Goal: Navigation & Orientation: Find specific page/section

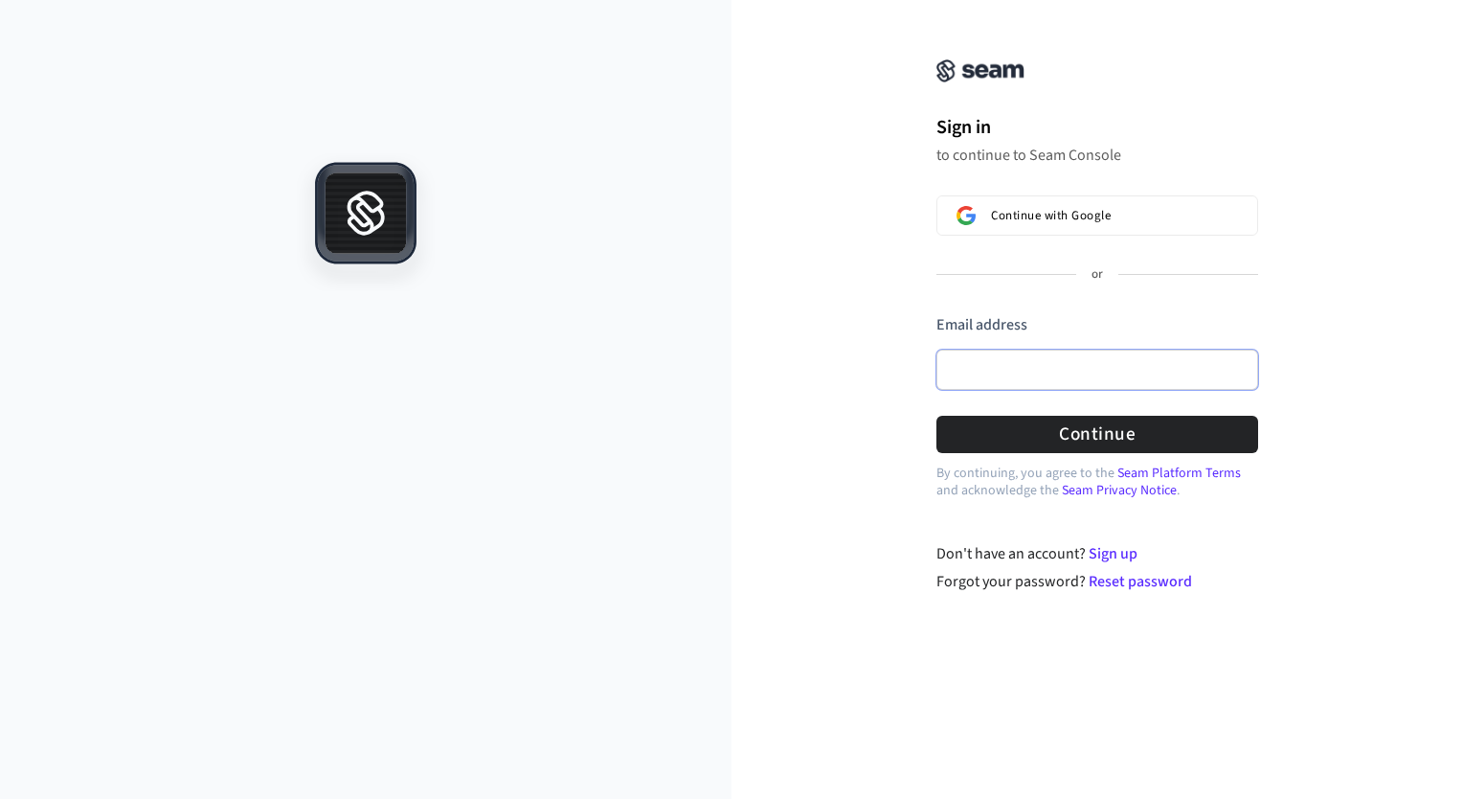
click at [1021, 360] on input "Email address" at bounding box center [1098, 370] width 322 height 40
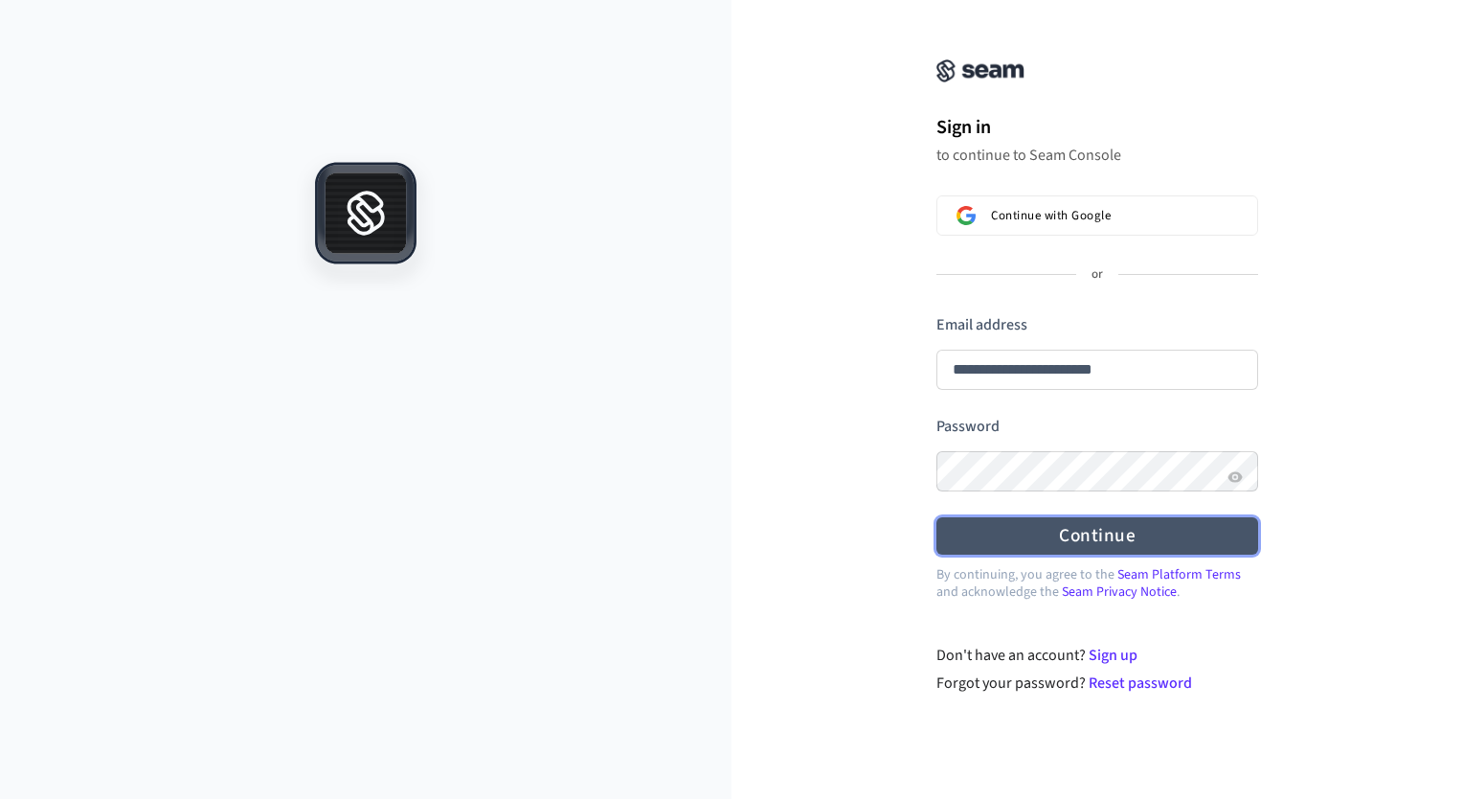
click at [988, 531] on button "Continue" at bounding box center [1098, 535] width 322 height 37
type input "**********"
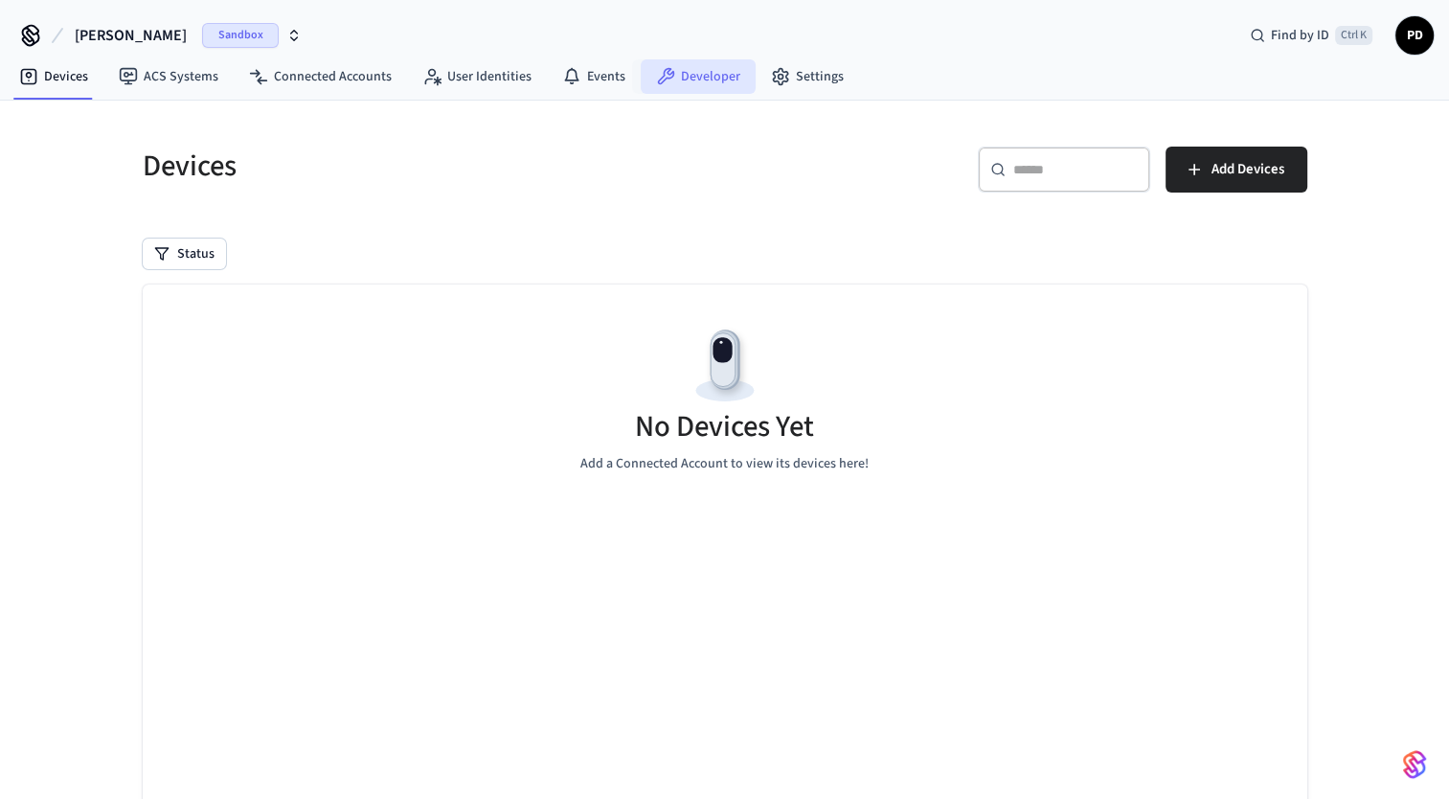
click at [694, 81] on link "Developer" at bounding box center [698, 76] width 115 height 34
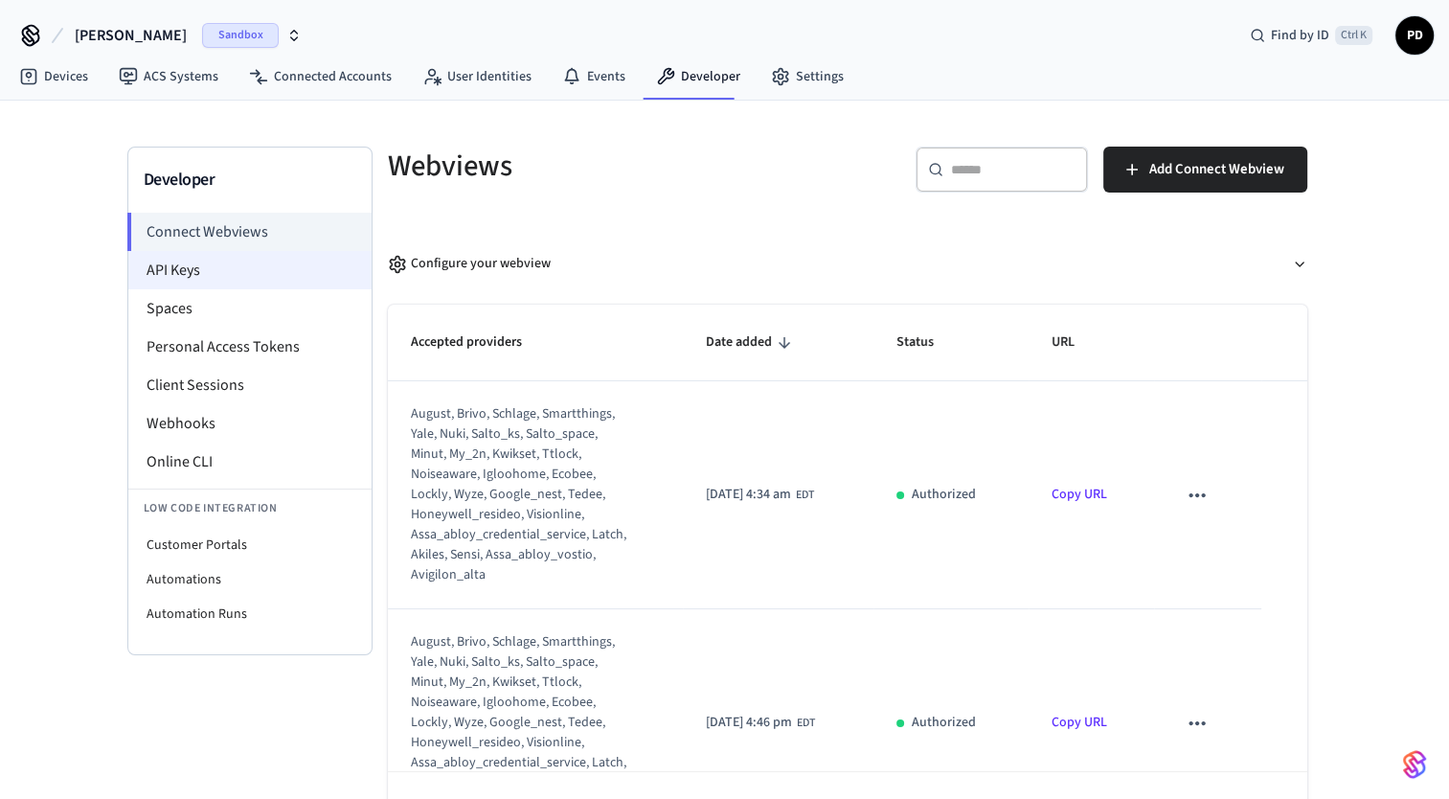
click at [186, 264] on li "API Keys" at bounding box center [249, 270] width 243 height 38
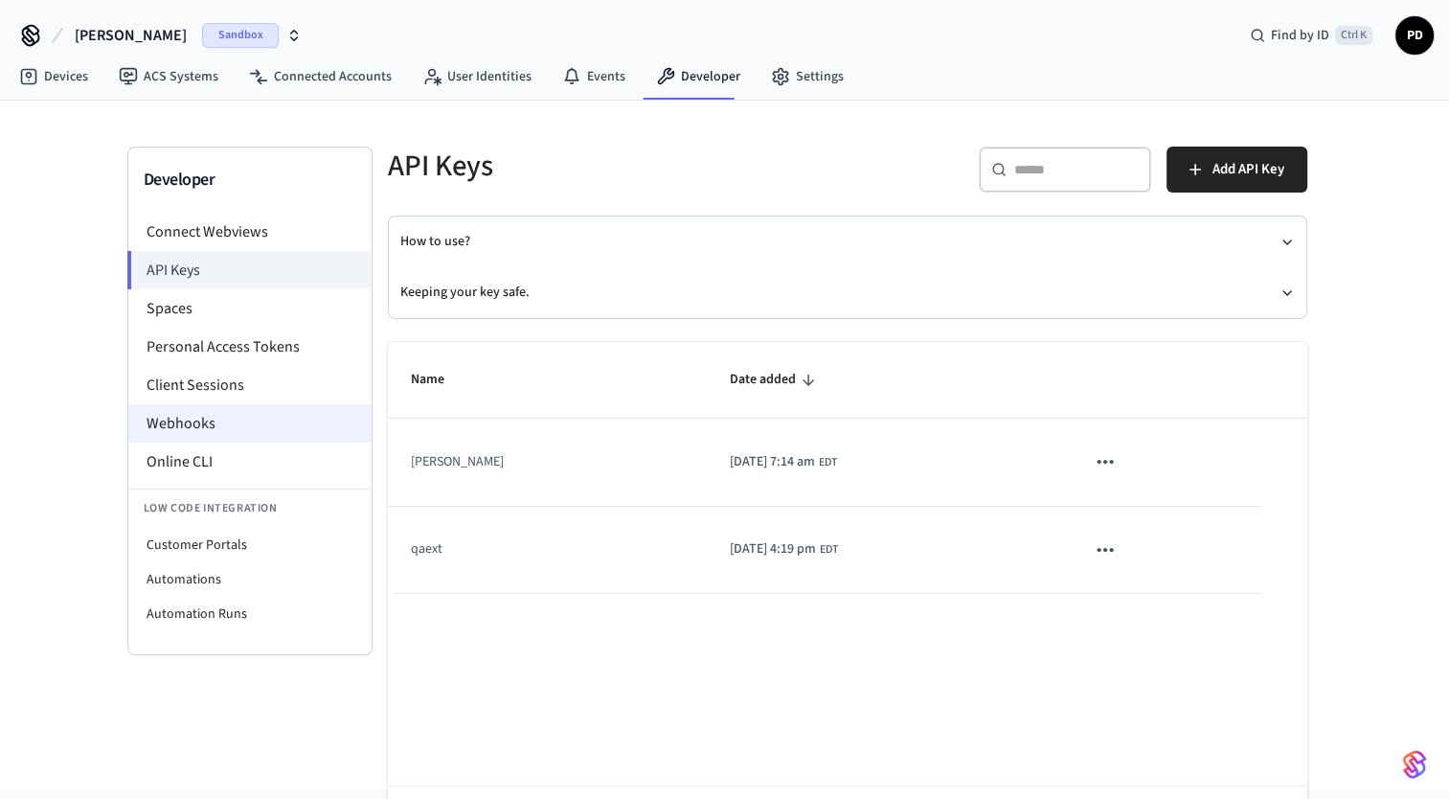
click at [169, 422] on li "Webhooks" at bounding box center [249, 423] width 243 height 38
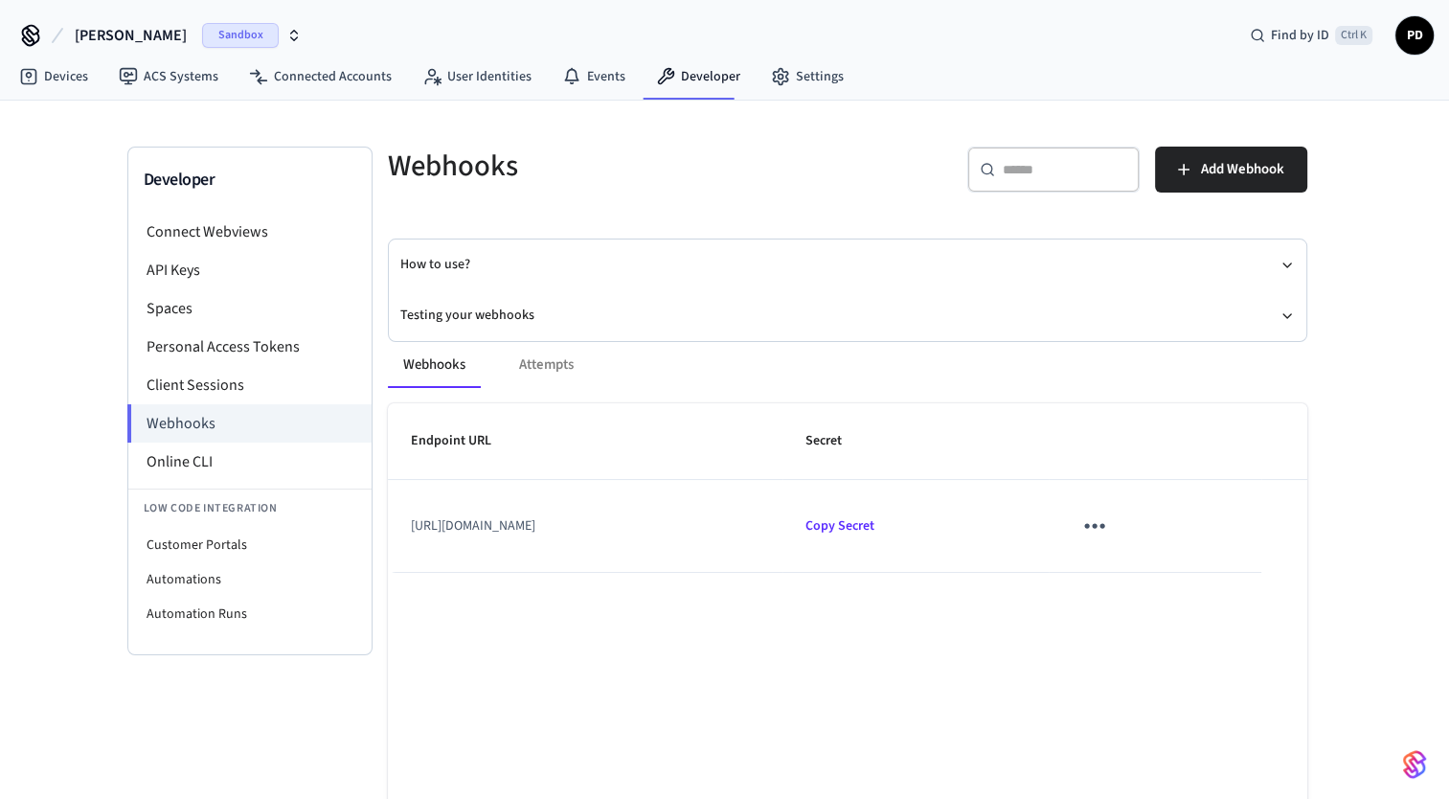
click at [125, 40] on span "[PERSON_NAME]" at bounding box center [131, 35] width 112 height 23
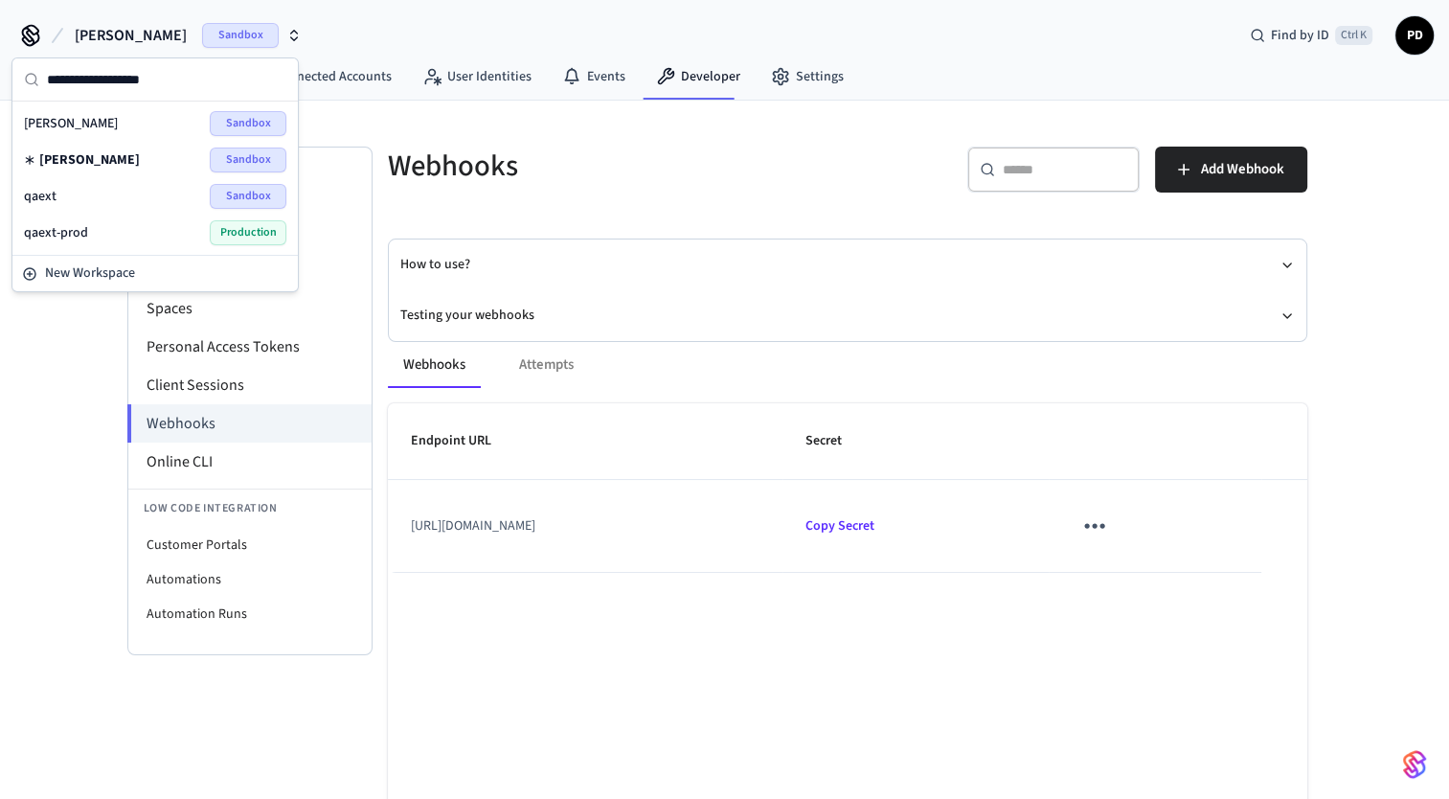
click at [102, 195] on div "qaext Sandbox" at bounding box center [155, 196] width 262 height 25
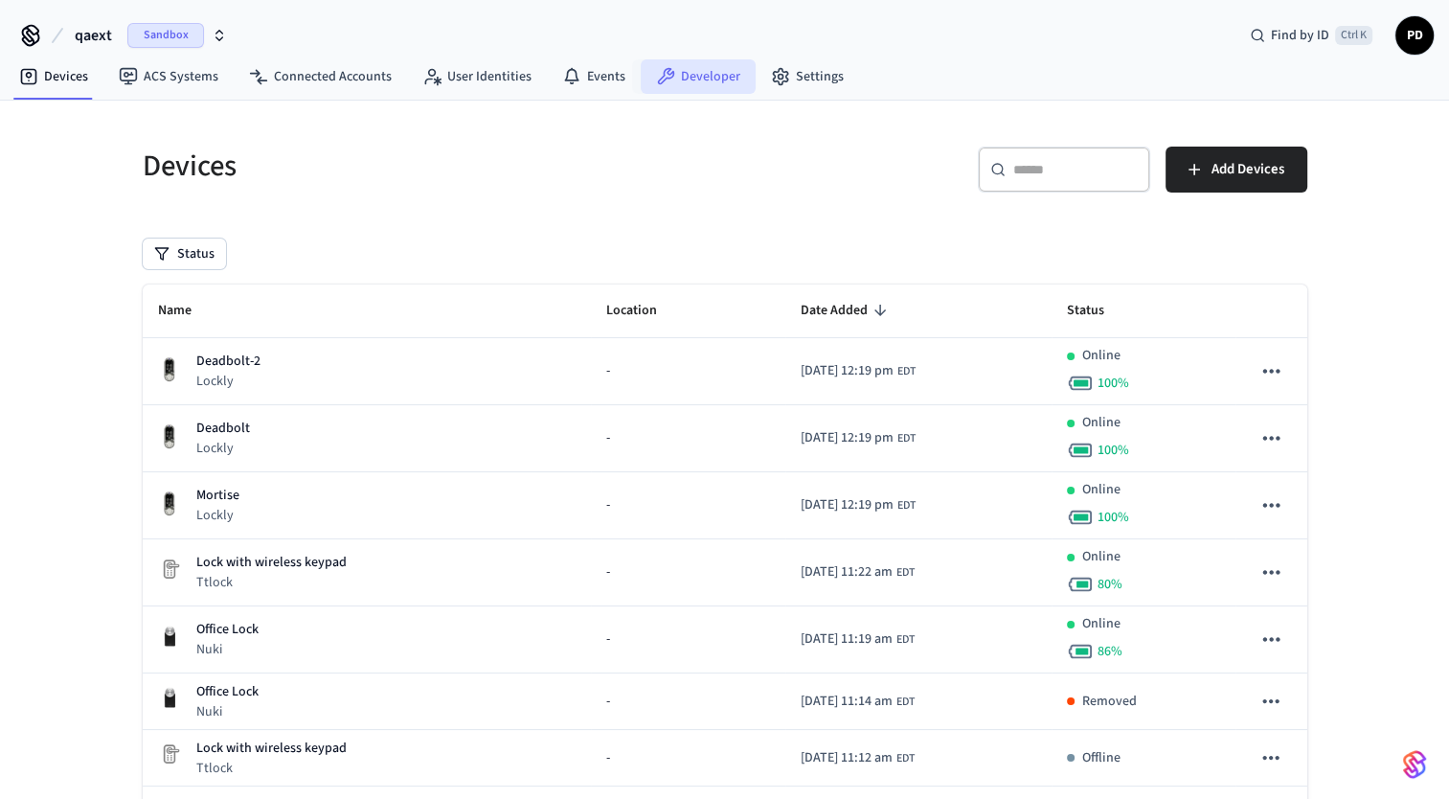
click at [686, 72] on link "Developer" at bounding box center [698, 76] width 115 height 34
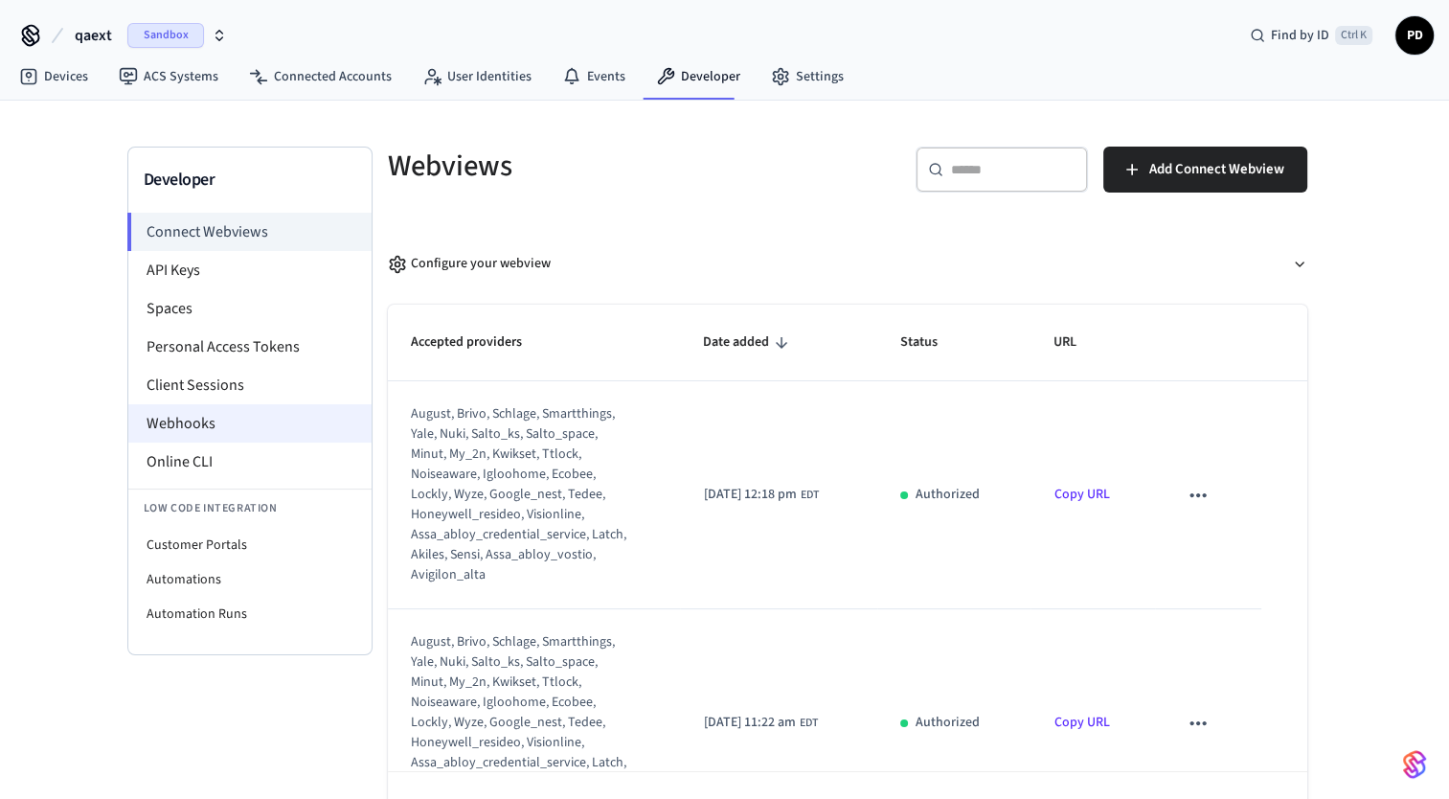
click at [177, 427] on li "Webhooks" at bounding box center [249, 423] width 243 height 38
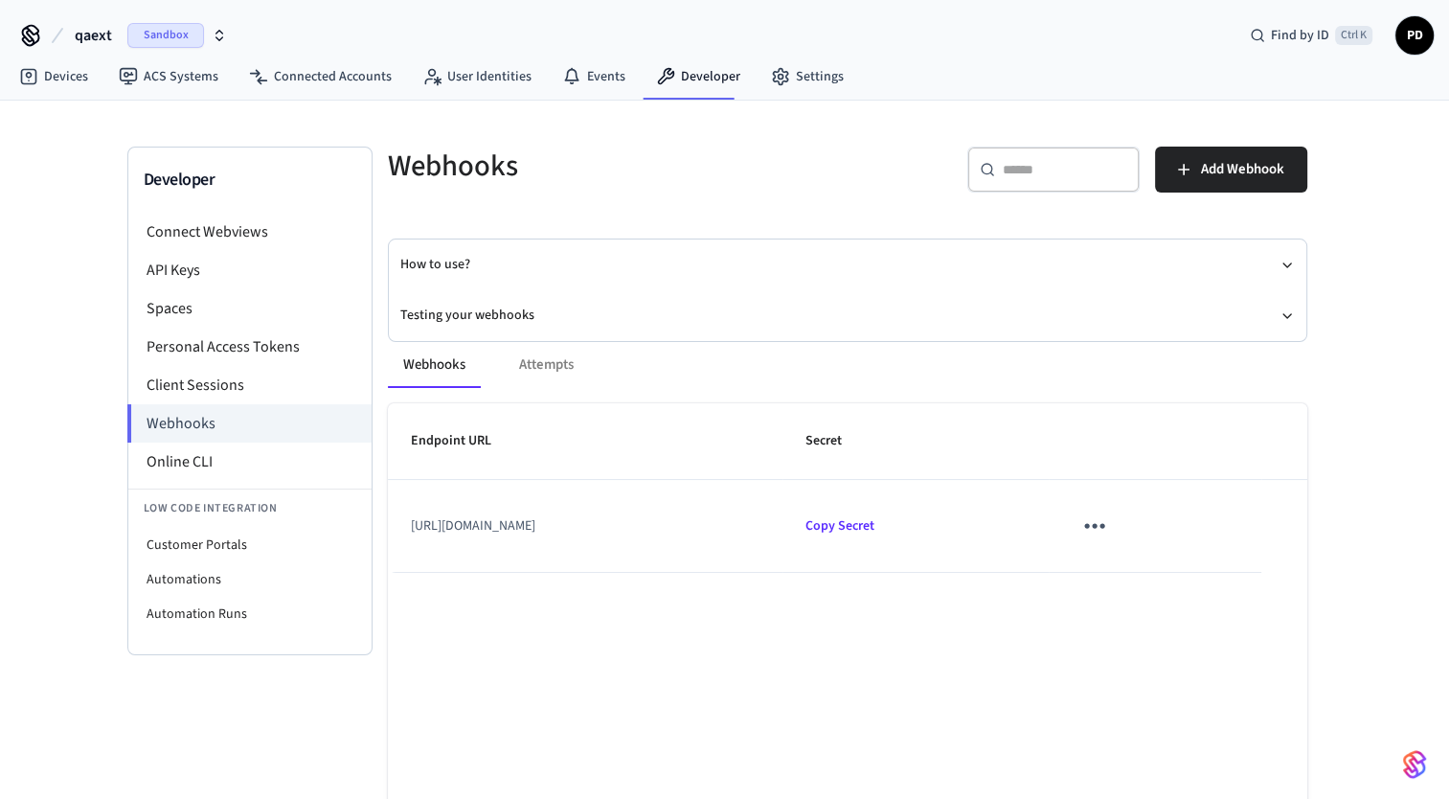
click at [735, 519] on td "[URL][DOMAIN_NAME]" at bounding box center [585, 526] width 395 height 92
drag, startPoint x: 735, startPoint y: 519, endPoint x: 411, endPoint y: 515, distance: 324.7
click at [411, 515] on td "[URL][DOMAIN_NAME]" at bounding box center [585, 526] width 395 height 92
copy td "[URL][DOMAIN_NAME]"
